Goal: Use online tool/utility: Utilize a website feature to perform a specific function

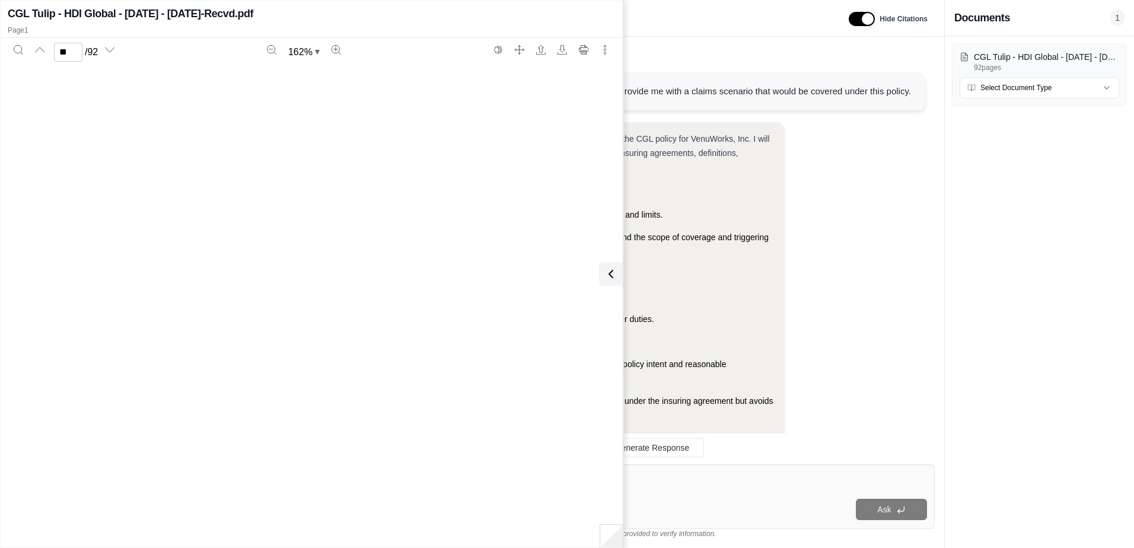
scroll to position [29231, 0]
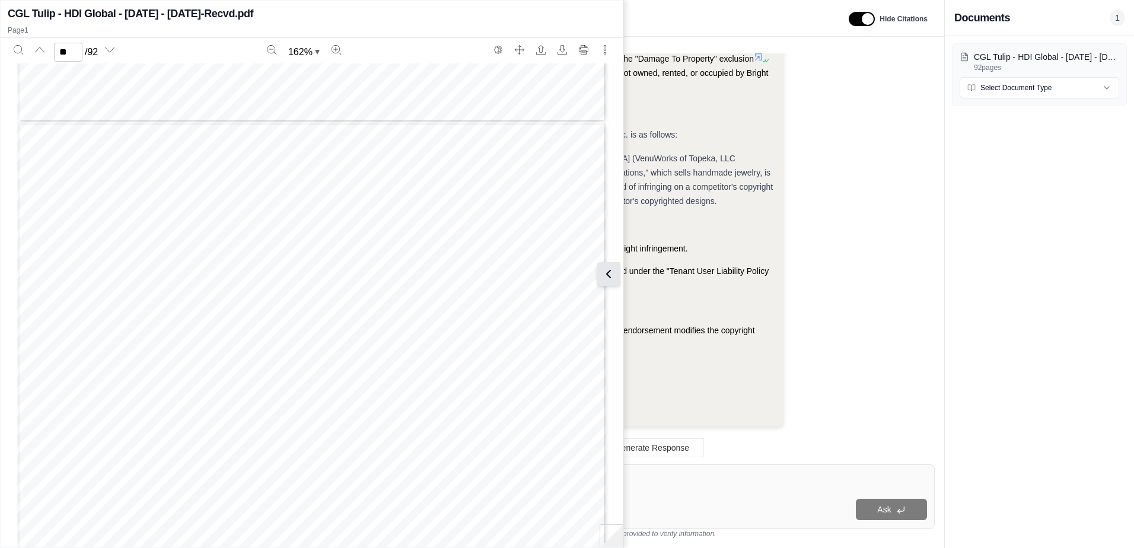
click at [610, 274] on icon at bounding box center [608, 274] width 14 height 14
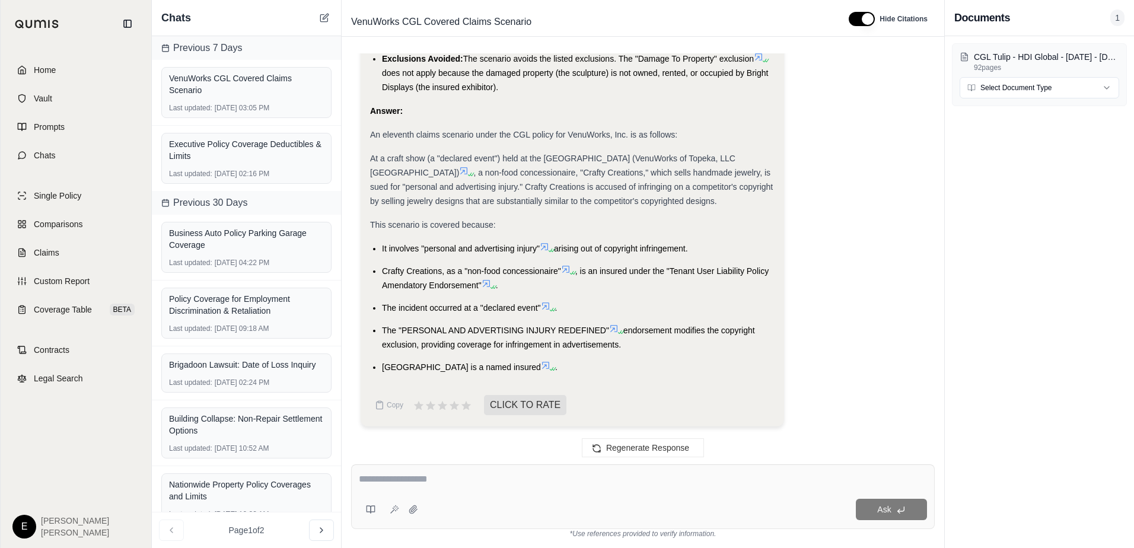
click at [57, 69] on link "Home" at bounding box center [76, 70] width 136 height 26
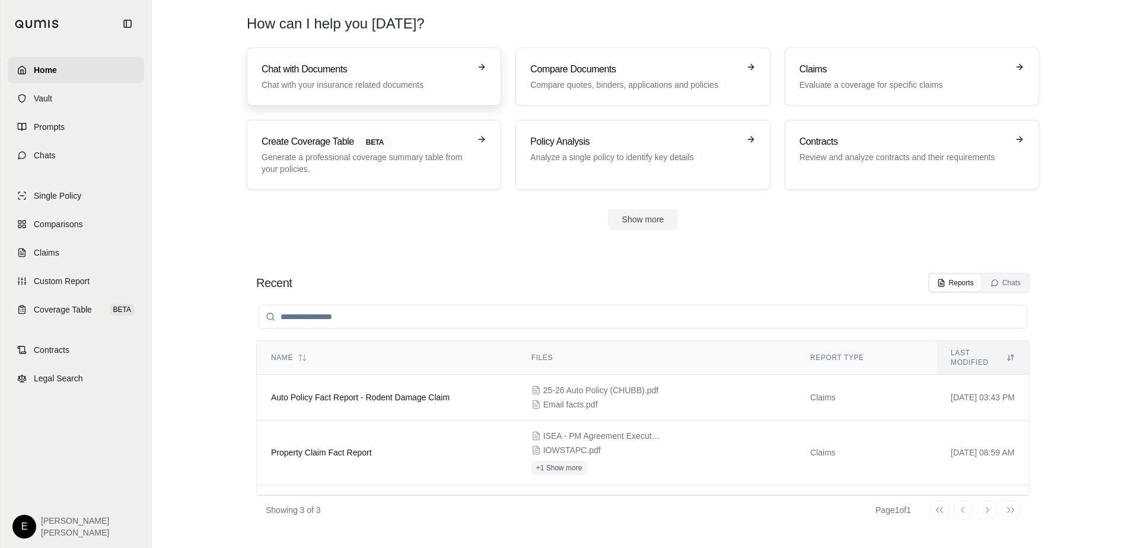
click at [314, 78] on div "Chat with Documents Chat with your insurance related documents" at bounding box center [365, 76] width 208 height 28
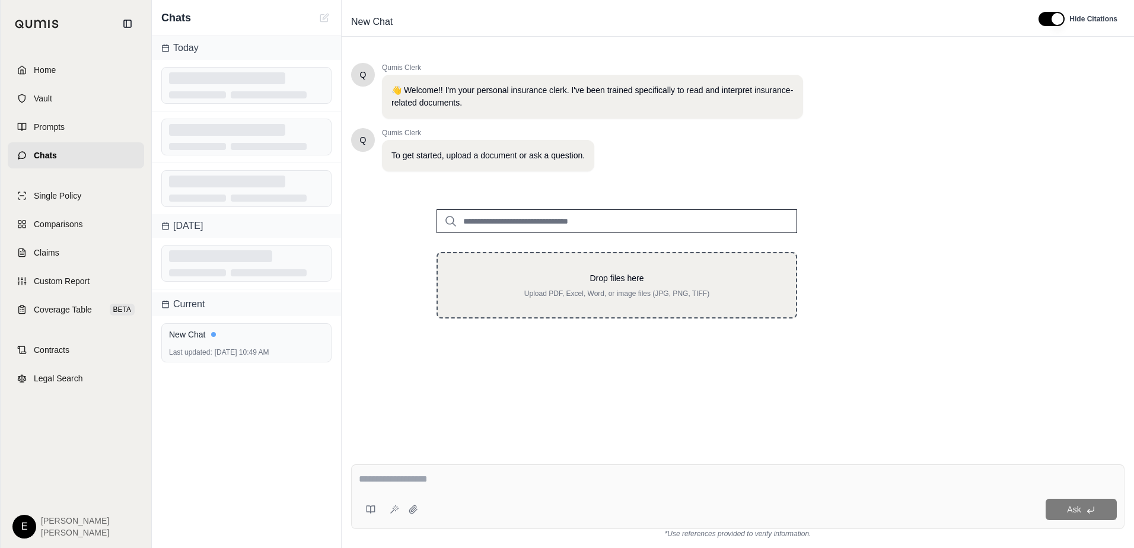
click at [585, 277] on p "Drop files here" at bounding box center [617, 278] width 320 height 12
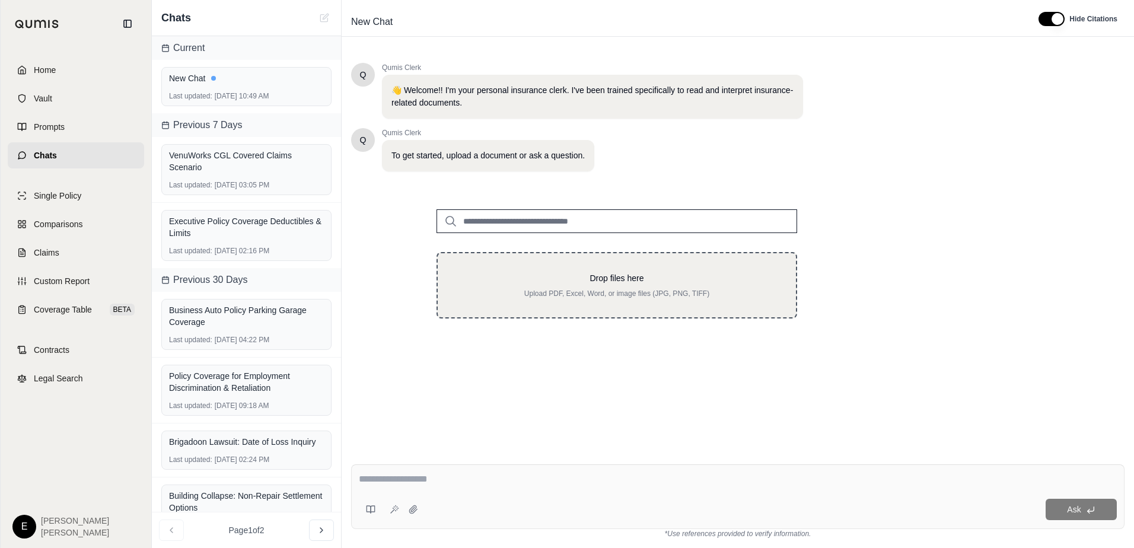
type input "**********"
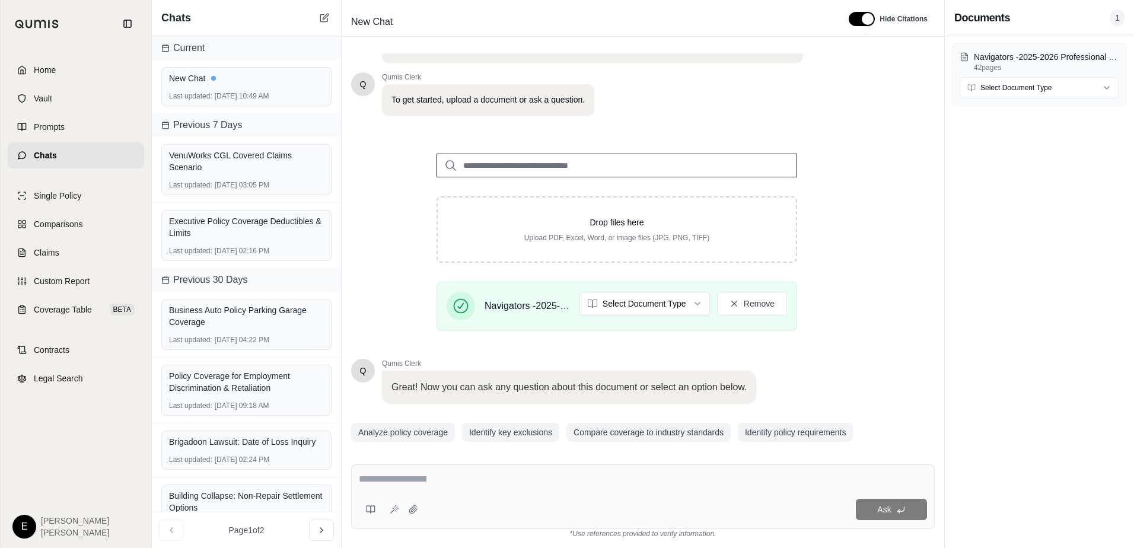
scroll to position [92, 0]
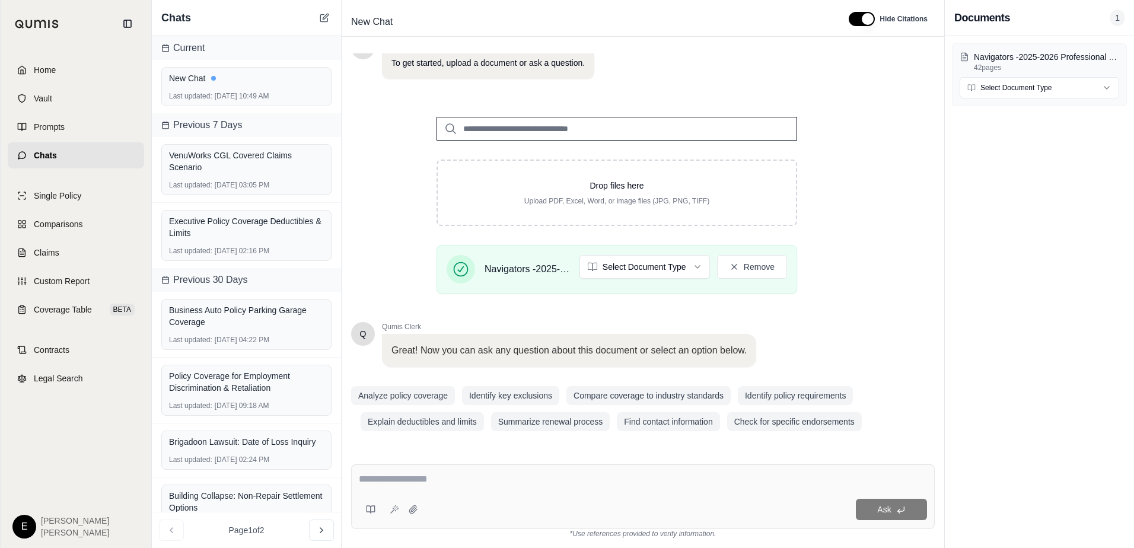
click at [483, 493] on div "Ask" at bounding box center [642, 496] width 583 height 65
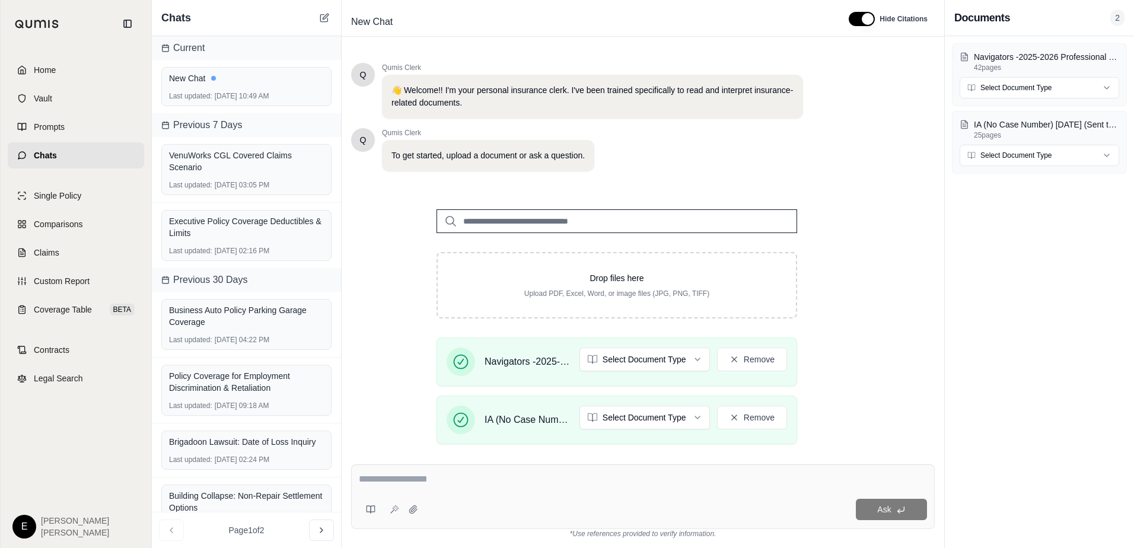
click at [512, 480] on textarea at bounding box center [643, 479] width 568 height 14
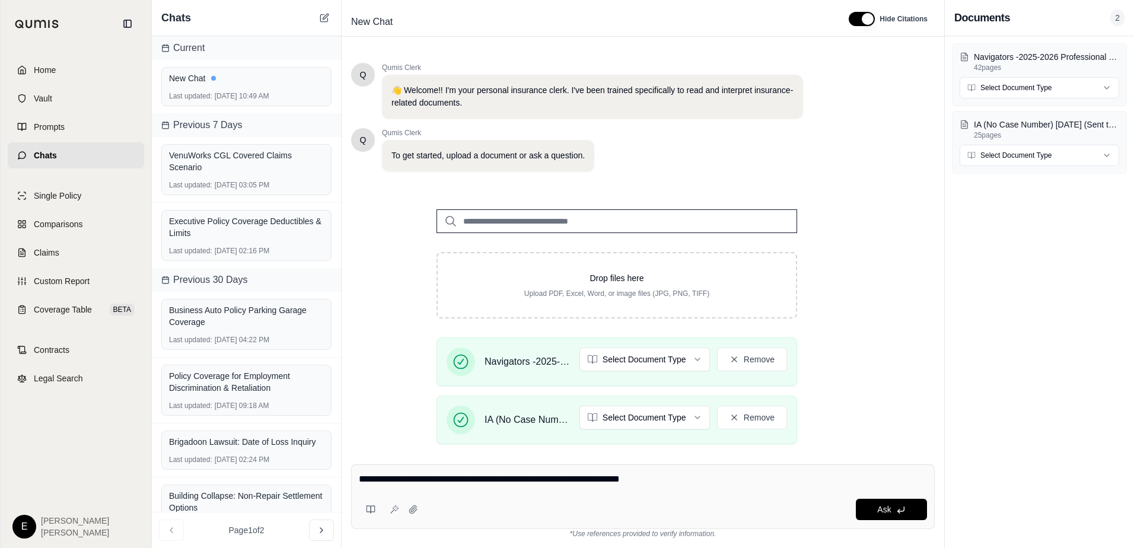
type textarea "**********"
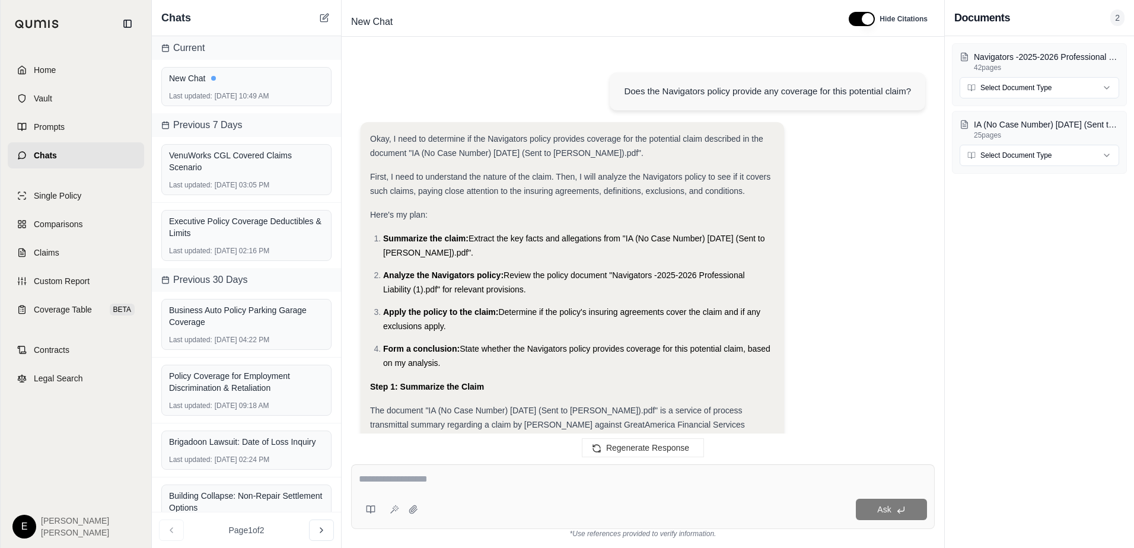
scroll to position [1502, 0]
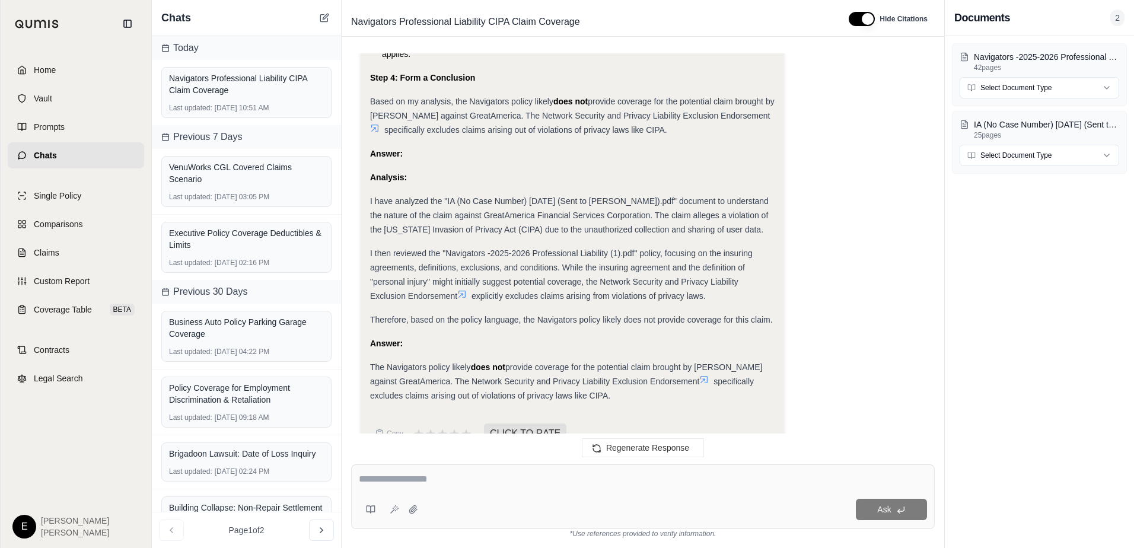
drag, startPoint x: 659, startPoint y: 102, endPoint x: 510, endPoint y: 84, distance: 149.9
click at [510, 94] on div "Based on my analysis, the Navigators policy likely does not provide coverage fo…" at bounding box center [572, 115] width 404 height 43
drag, startPoint x: 510, startPoint y: 84, endPoint x: 519, endPoint y: 88, distance: 10.1
copy div "The Network Security and Privacy Liability Exclusion Endorsement specifically e…"
click at [200, 91] on div "Navigators Professional Liability CIPA Claim Coverage" at bounding box center [246, 84] width 155 height 24
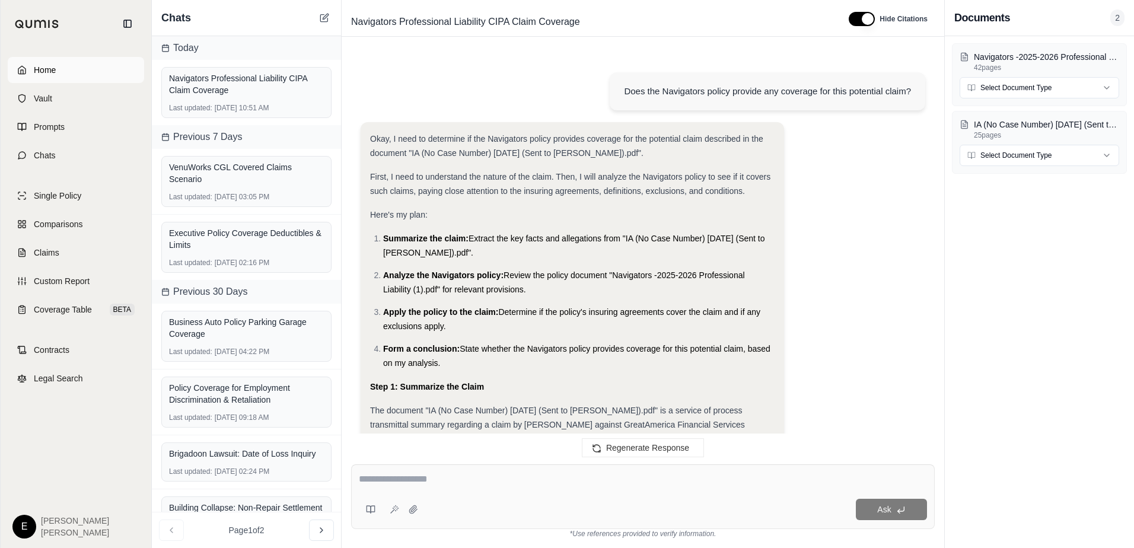
scroll to position [1502, 0]
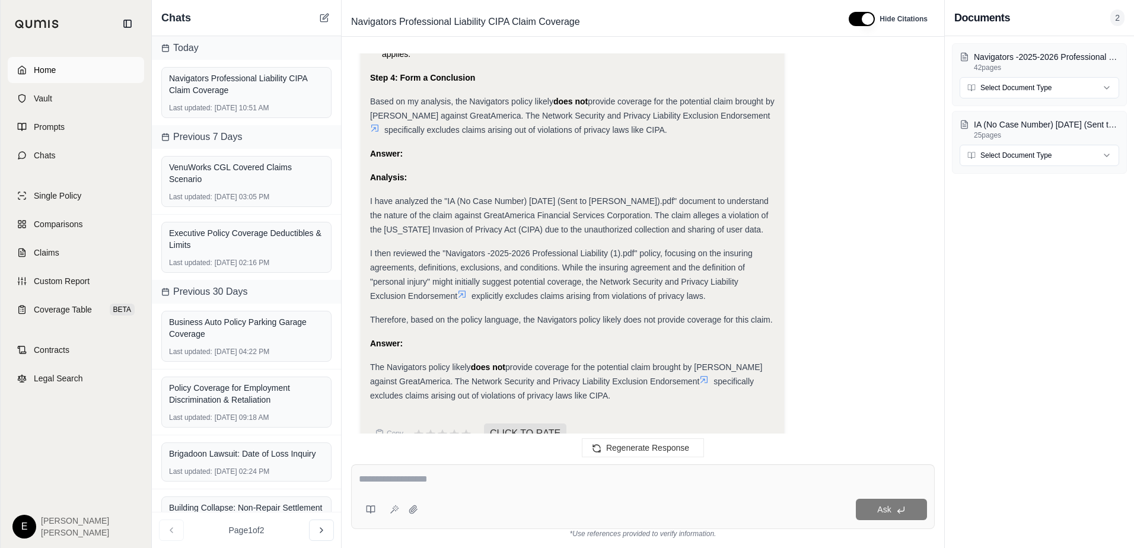
click at [51, 74] on span "Home" at bounding box center [45, 70] width 22 height 12
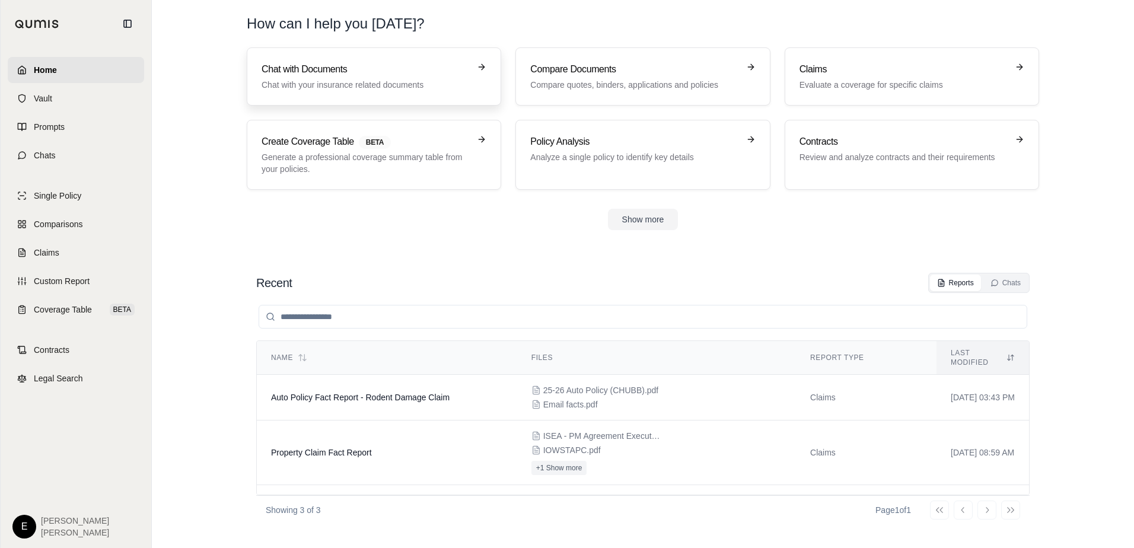
click at [361, 71] on h3 "Chat with Documents" at bounding box center [365, 69] width 208 height 14
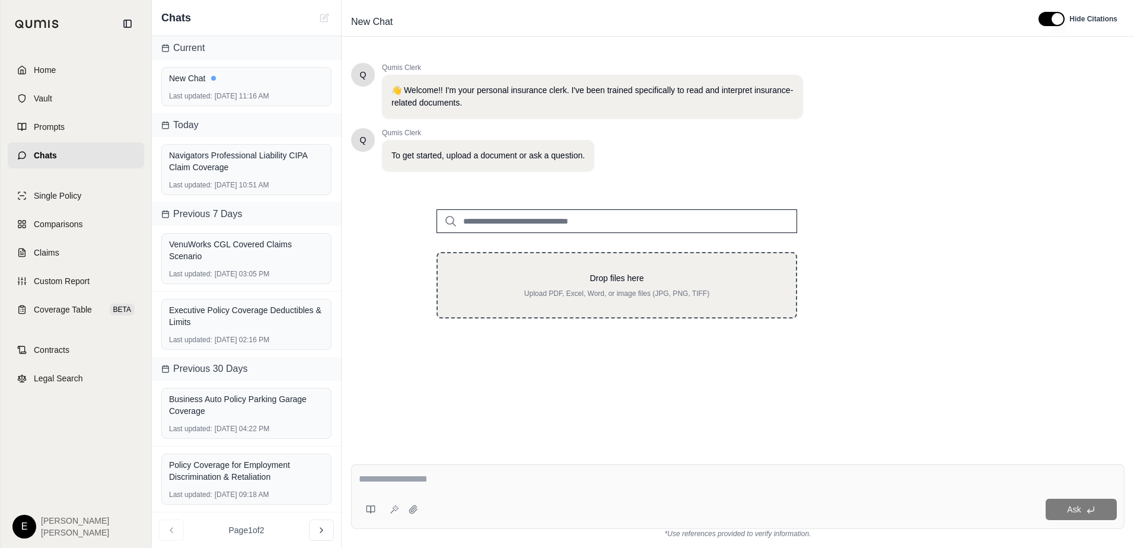
click at [612, 277] on p "Drop files here" at bounding box center [617, 278] width 320 height 12
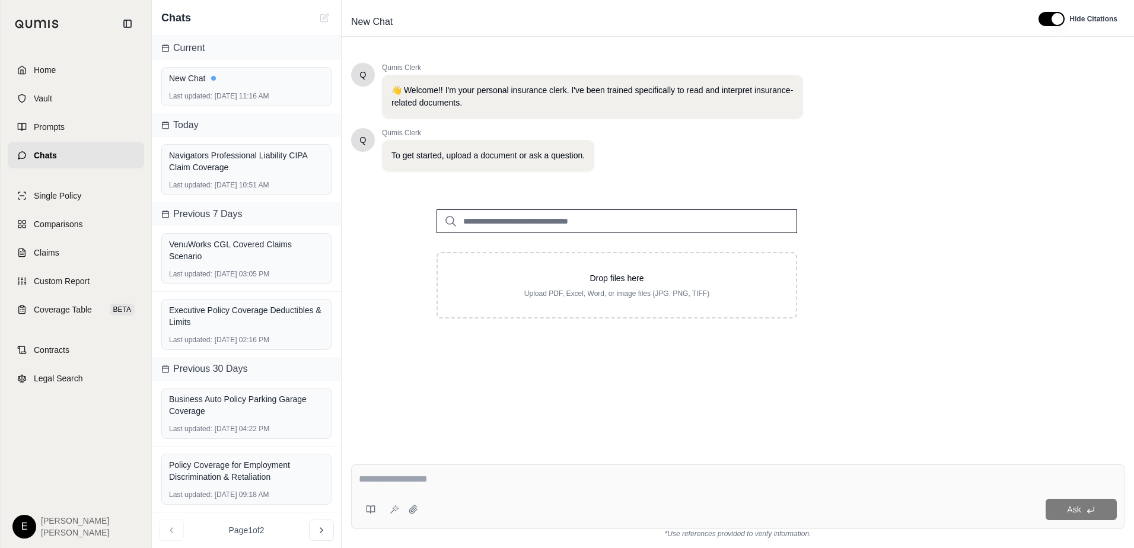
click at [561, 215] on input "search" at bounding box center [616, 221] width 361 height 24
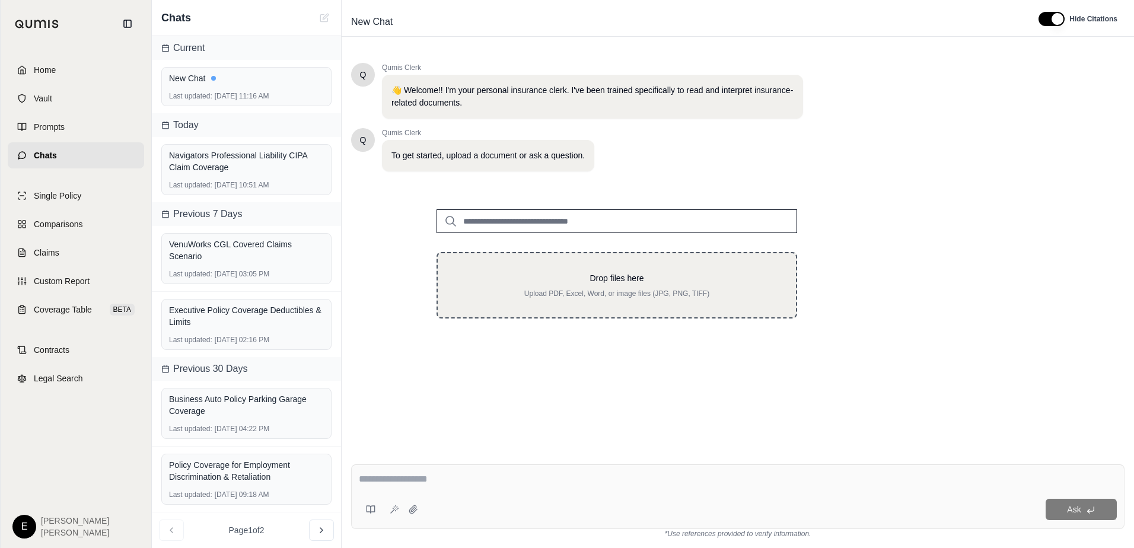
click at [548, 269] on div "Drop files here Upload PDF, Excel, Word, or image files (JPG, PNG, TIFF)" at bounding box center [616, 285] width 361 height 66
type input "**********"
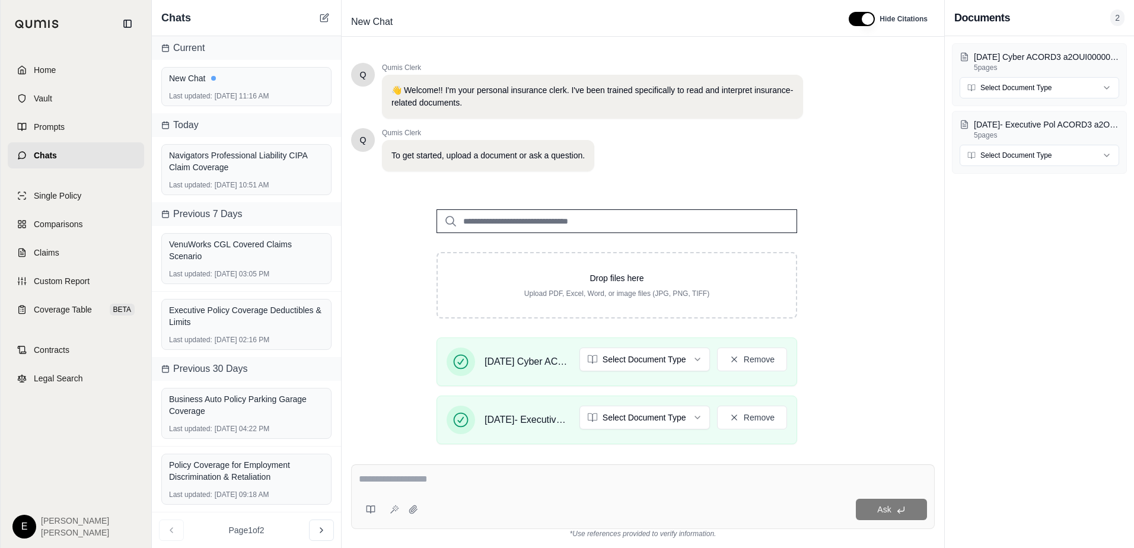
click at [544, 470] on div "Ask" at bounding box center [642, 496] width 583 height 65
click at [470, 221] on input "search" at bounding box center [616, 221] width 361 height 24
type input "*"
click at [576, 228] on input "search" at bounding box center [616, 221] width 361 height 24
type input "**"
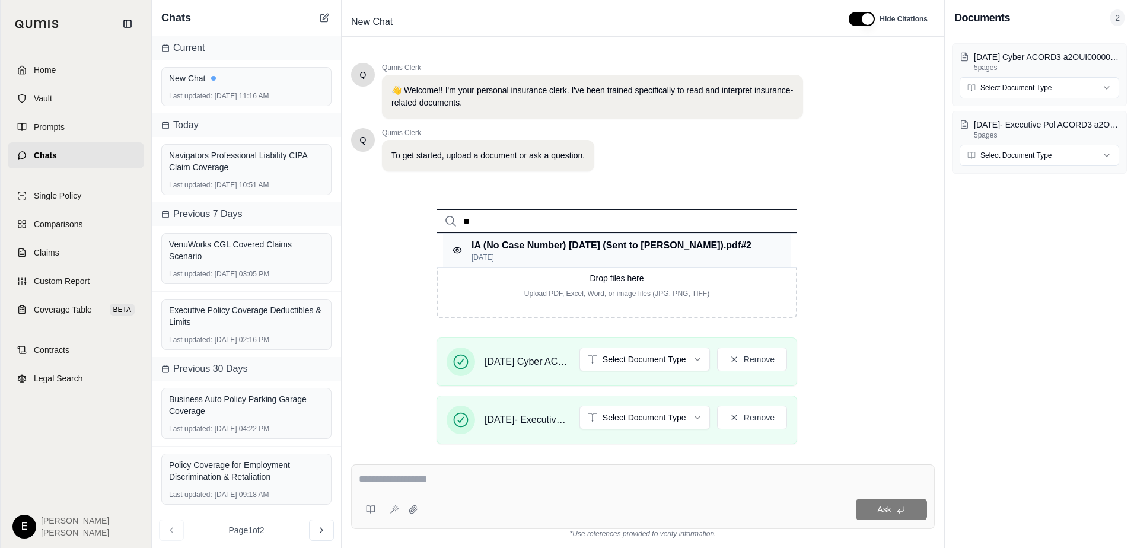
click at [637, 250] on p "IA (No Case Number) [DATE] (Sent to [PERSON_NAME]).pdf #2" at bounding box center [611, 245] width 280 height 14
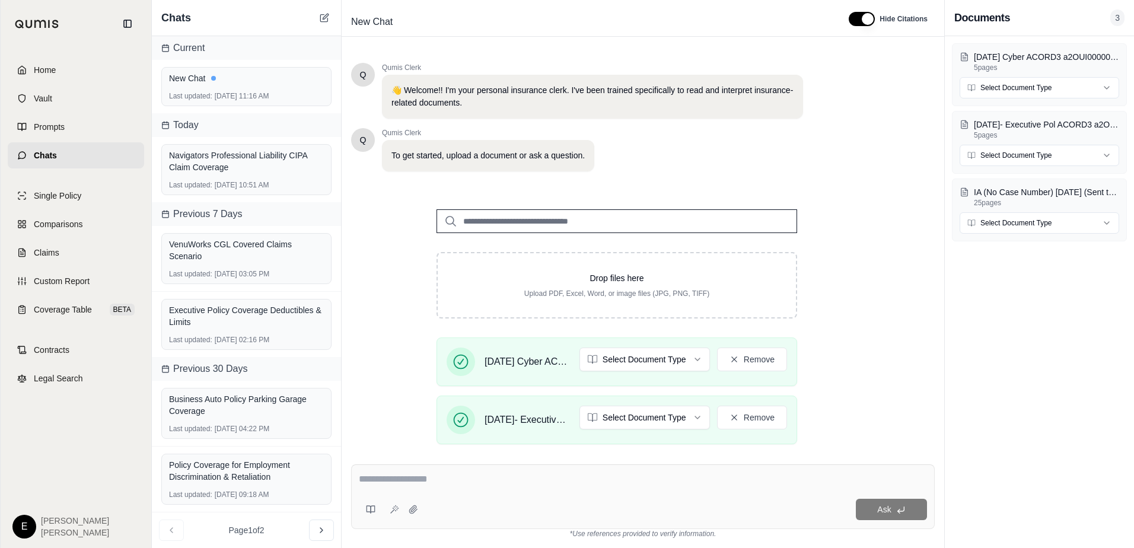
click at [423, 481] on textarea at bounding box center [643, 479] width 568 height 14
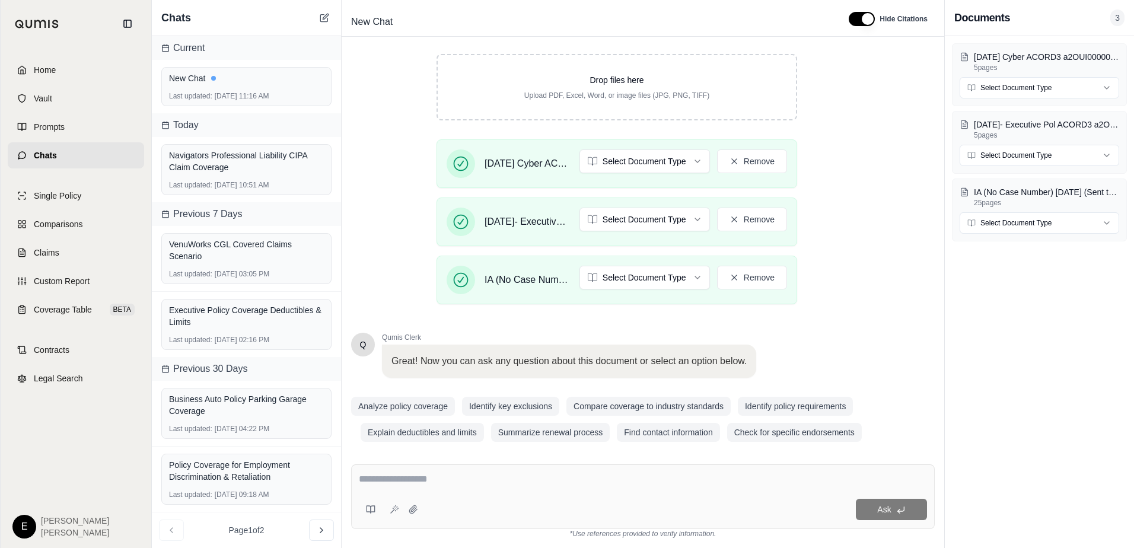
scroll to position [209, 0]
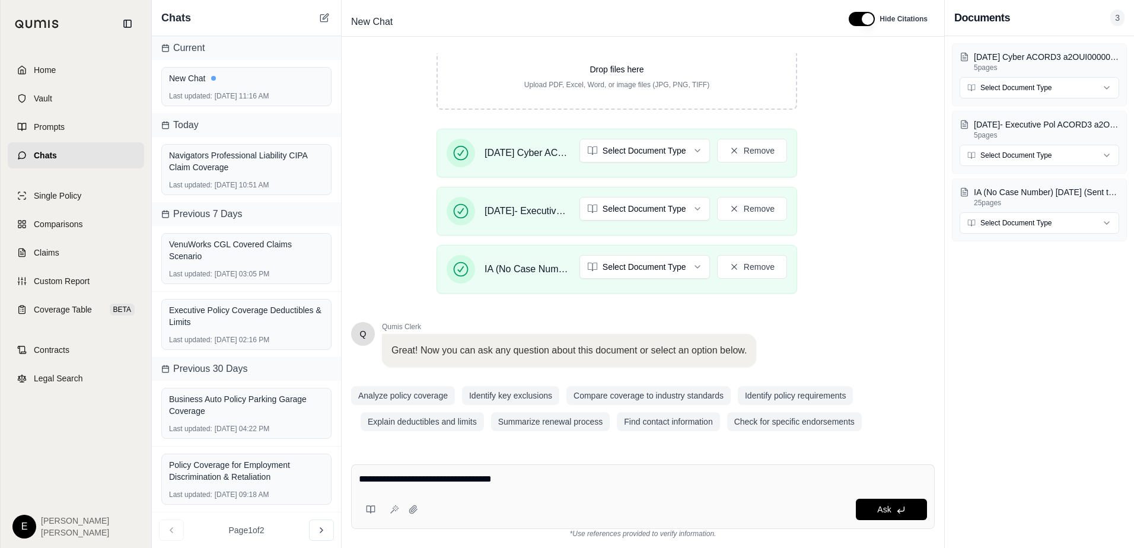
type textarea "**********"
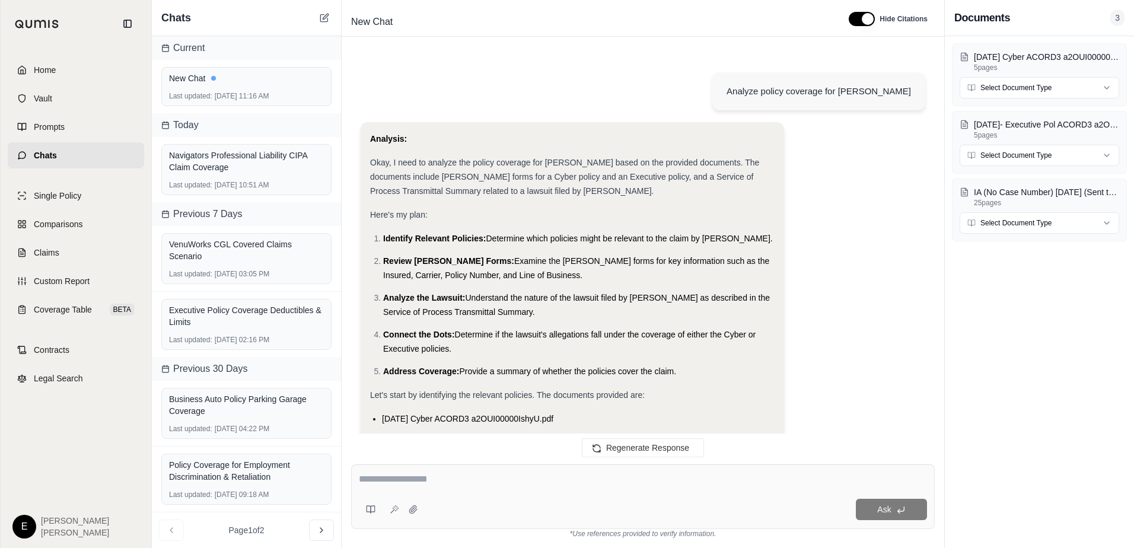
scroll to position [916, 0]
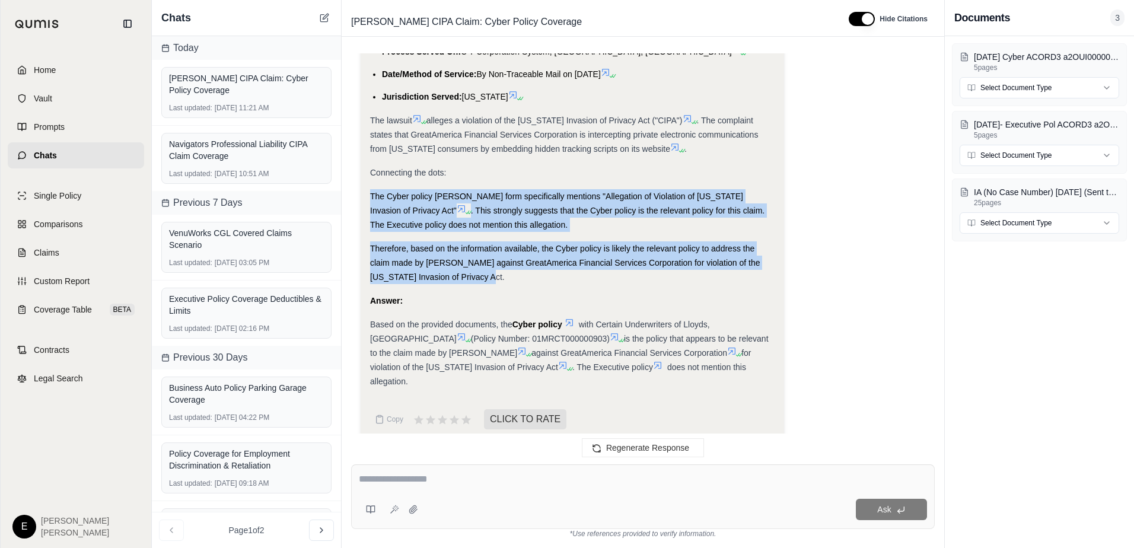
drag, startPoint x: 473, startPoint y: 277, endPoint x: 366, endPoint y: 183, distance: 142.4
drag, startPoint x: 366, startPoint y: 183, endPoint x: 428, endPoint y: 209, distance: 67.3
copy div "The Cyber policy [PERSON_NAME] form specifically mentions "Allegation of Violat…"
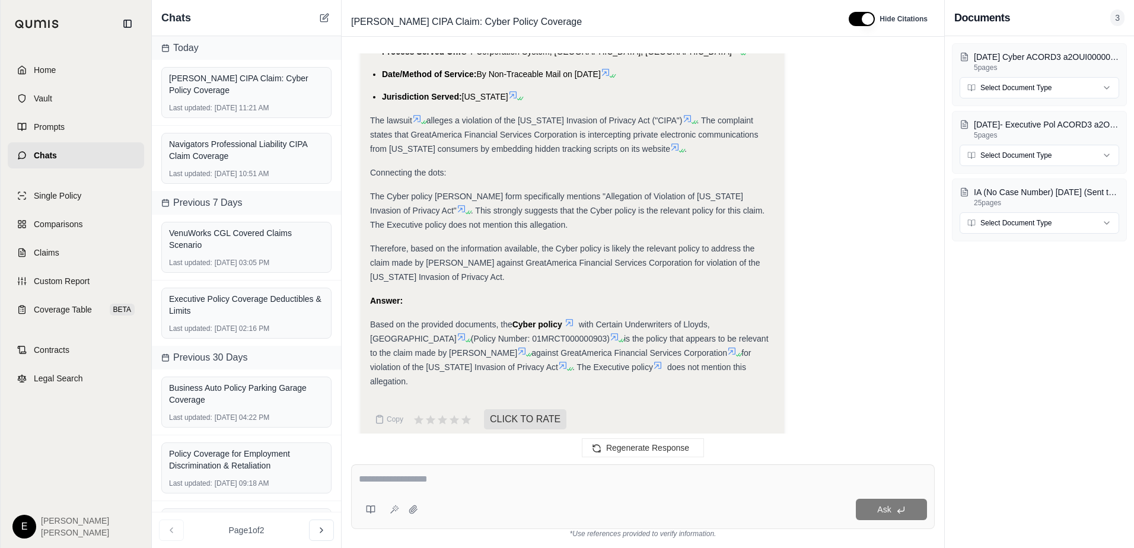
click at [503, 479] on textarea at bounding box center [643, 479] width 568 height 14
type textarea "**********"
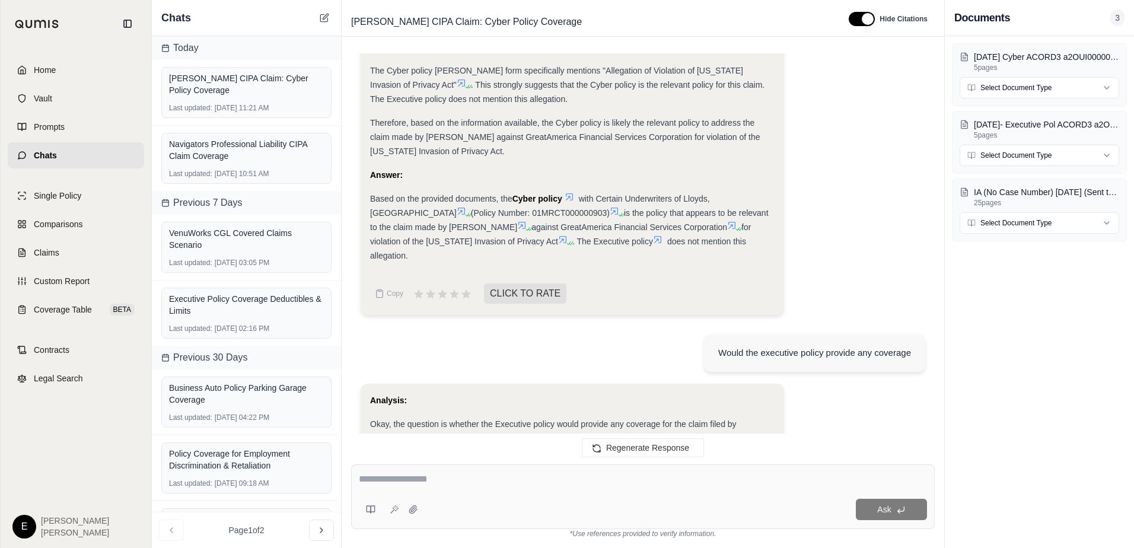
scroll to position [982, 0]
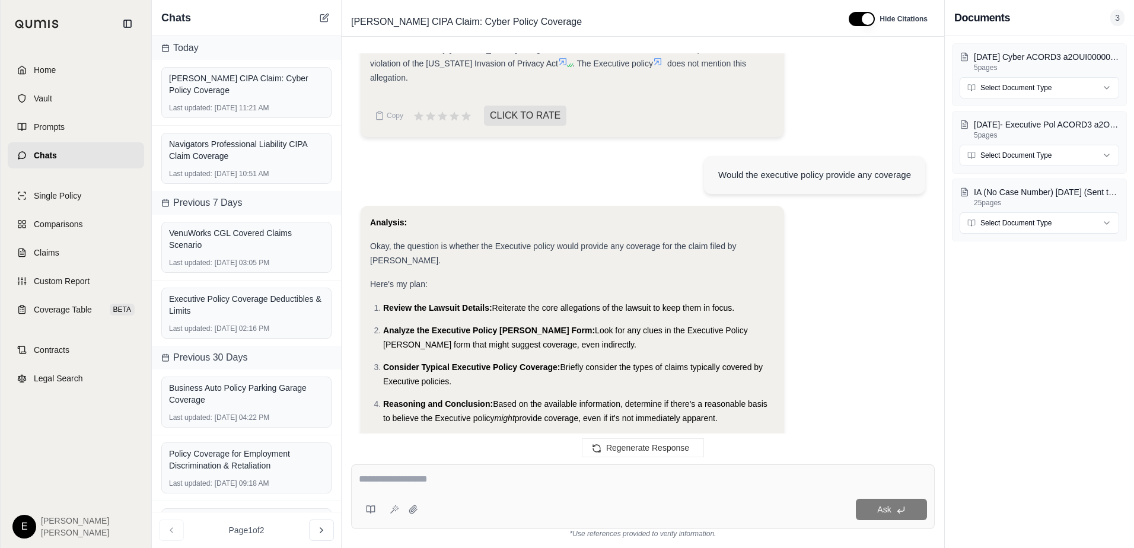
scroll to position [1042, 0]
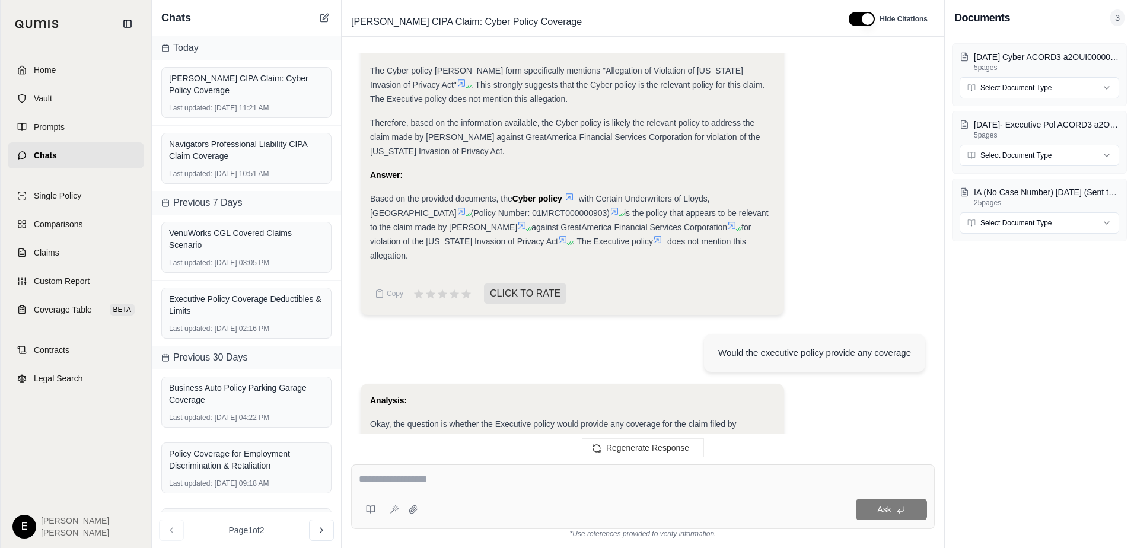
click at [558, 238] on icon at bounding box center [562, 239] width 9 height 9
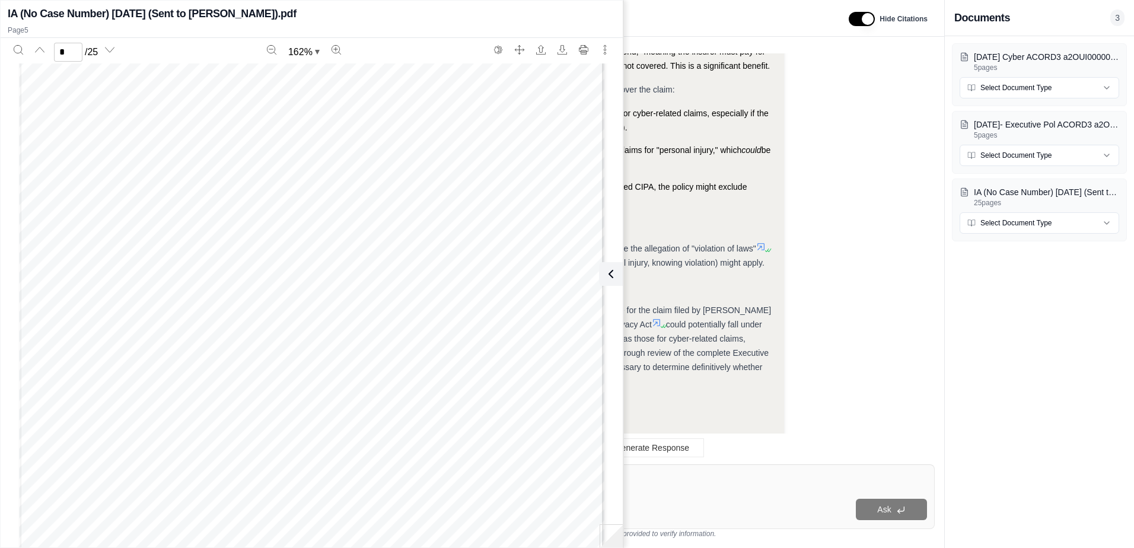
scroll to position [2569, 0]
type input "*"
click at [609, 276] on icon at bounding box center [611, 273] width 4 height 7
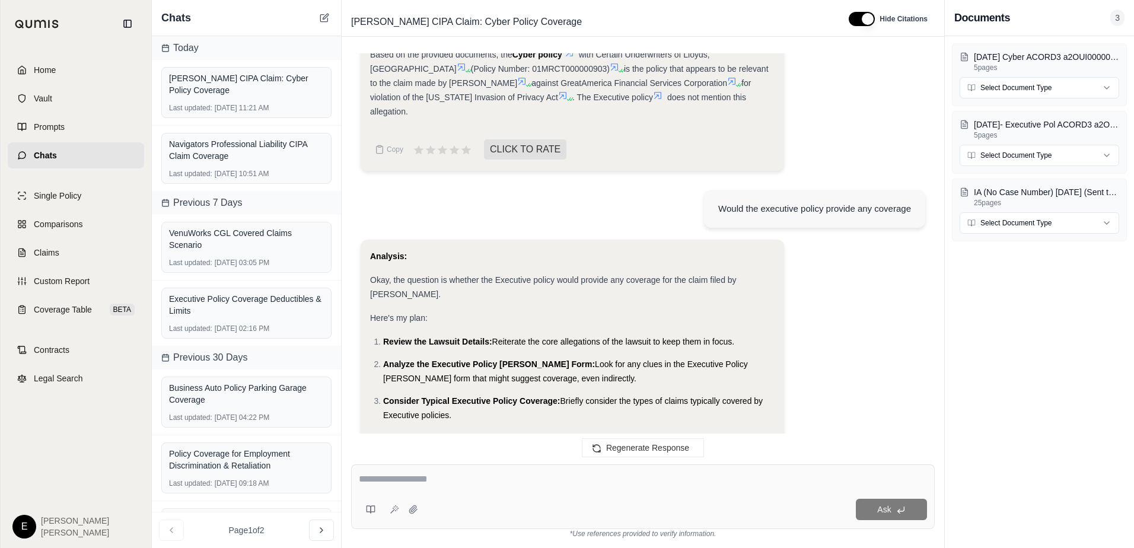
scroll to position [982, 0]
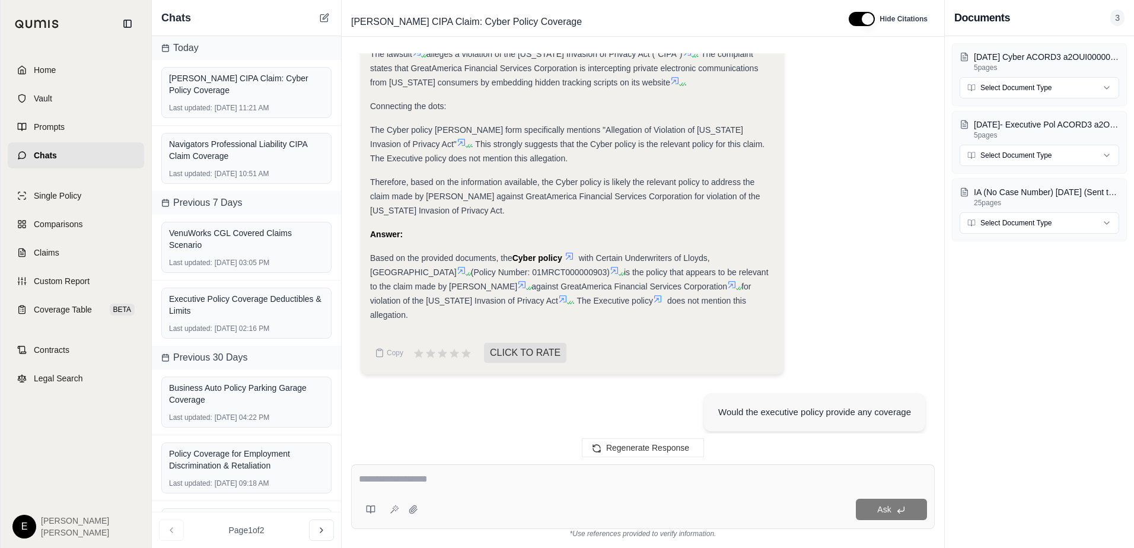
click at [728, 285] on icon at bounding box center [731, 284] width 7 height 7
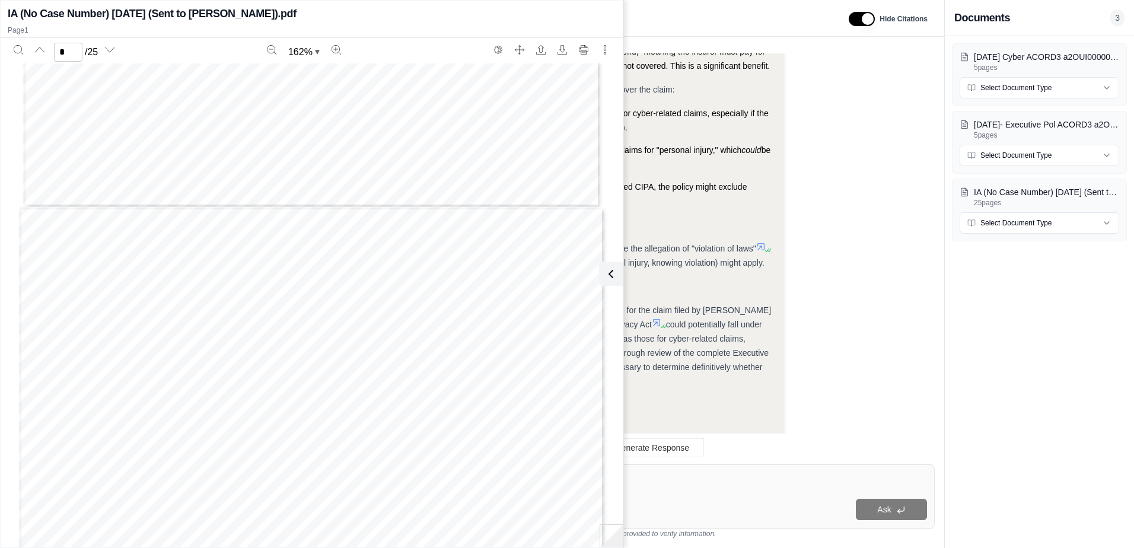
scroll to position [2609, 0]
type input "*"
click at [608, 275] on icon at bounding box center [609, 273] width 4 height 7
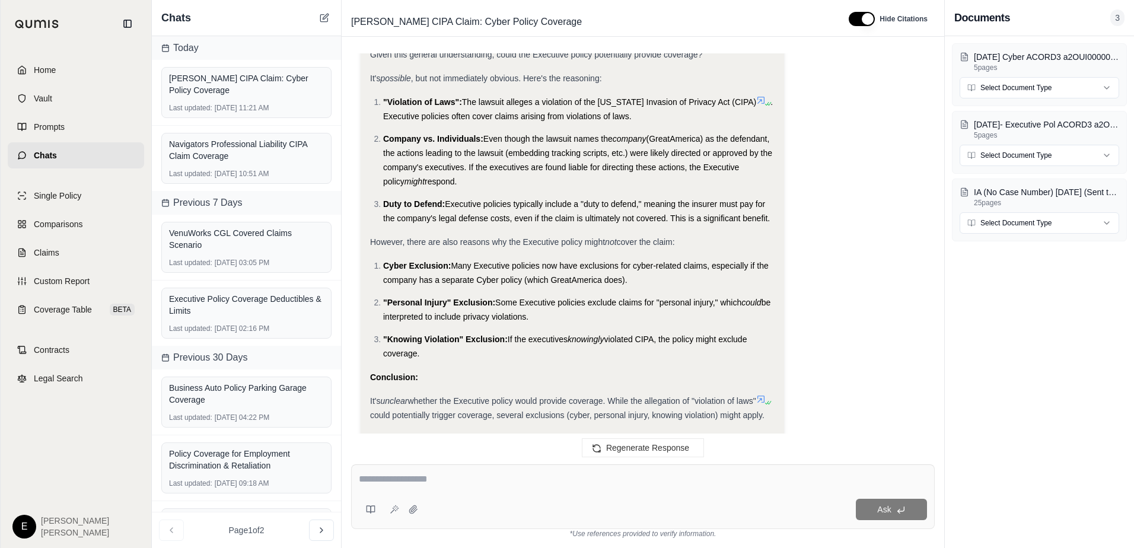
scroll to position [1990, 0]
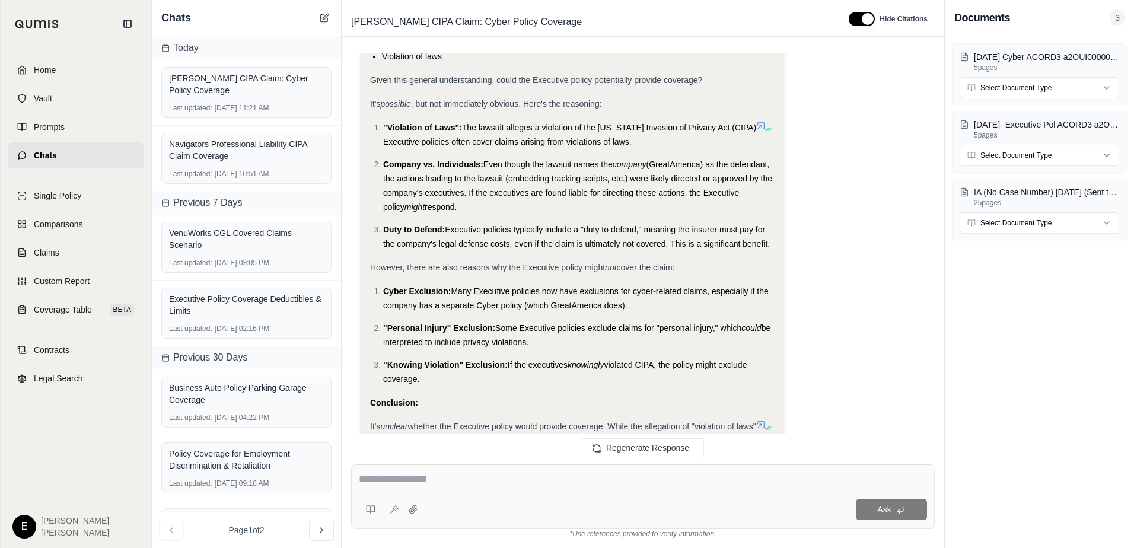
click at [477, 472] on textarea at bounding box center [643, 479] width 568 height 14
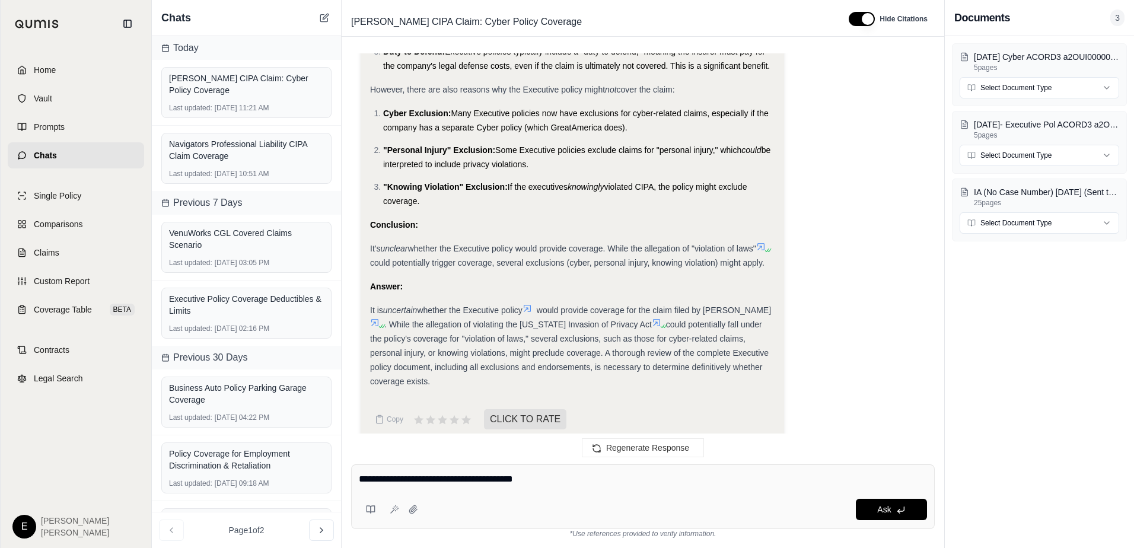
type textarea "**********"
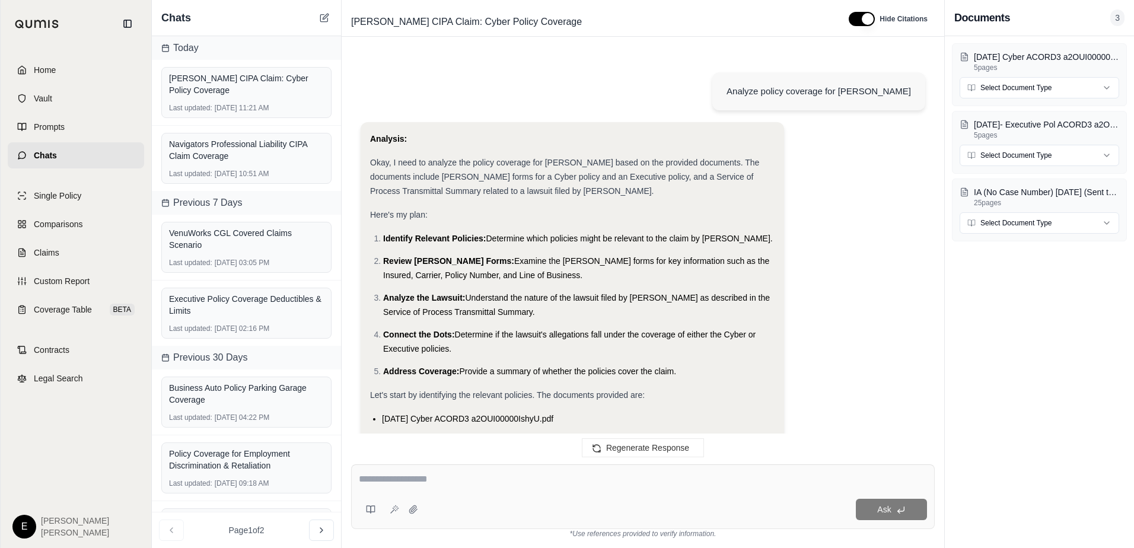
scroll to position [3151, 0]
